Goal: Task Accomplishment & Management: Use online tool/utility

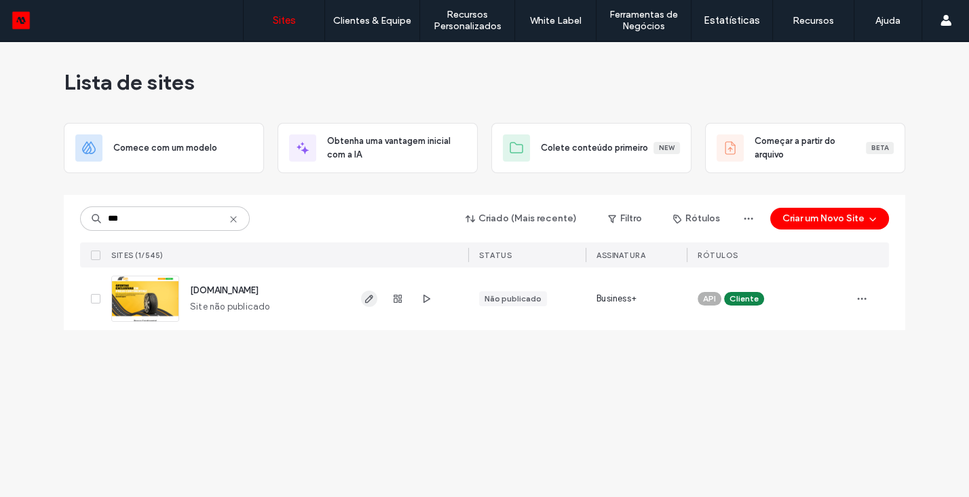
type input "***"
click at [364, 297] on icon "button" at bounding box center [369, 298] width 11 height 11
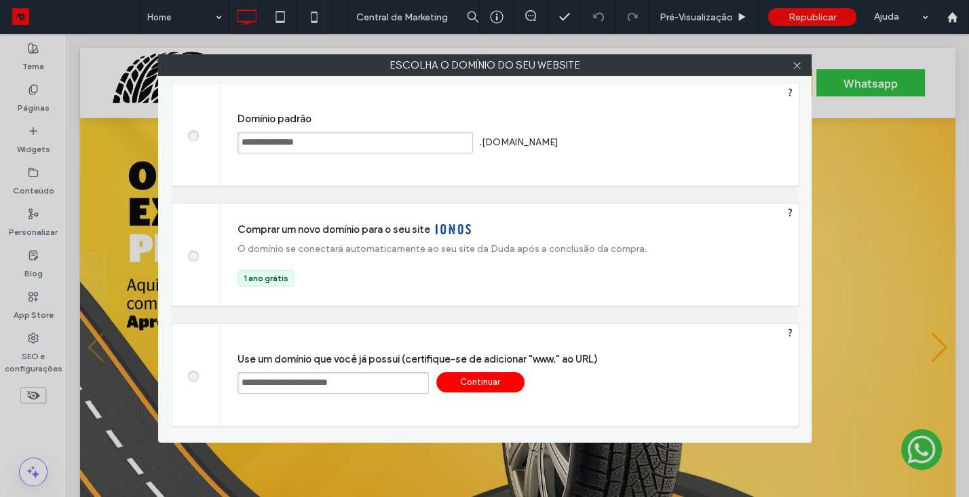
click at [488, 380] on div "Continuar" at bounding box center [480, 382] width 88 height 20
